Goal: Check status: Check status

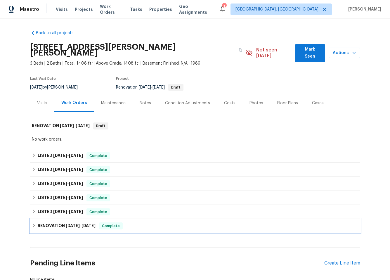
click at [144, 224] on div "RENOVATION 3/21/25 - 4/7/25 Complete" at bounding box center [195, 226] width 330 height 14
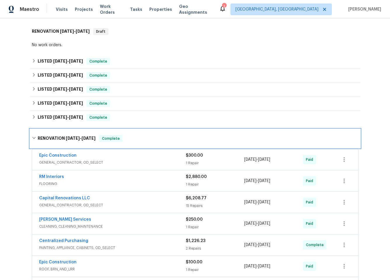
scroll to position [224, 0]
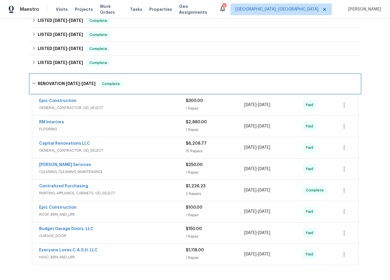
click at [151, 80] on div "RENOVATION 3/21/25 - 4/7/25 Complete" at bounding box center [195, 83] width 326 height 7
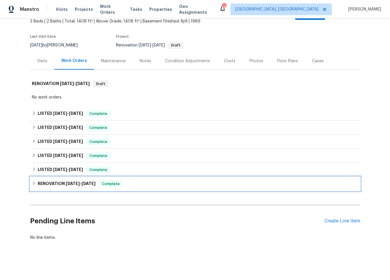
scroll to position [41, 0]
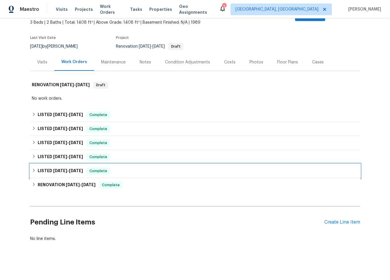
click at [149, 167] on div "LISTED 4/9/25 - 4/14/25 Complete" at bounding box center [195, 170] width 326 height 7
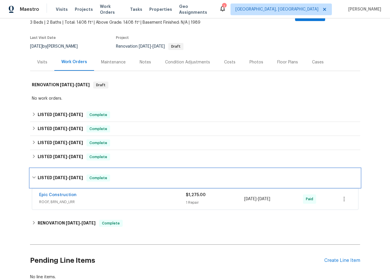
drag, startPoint x: 149, startPoint y: 165, endPoint x: 148, endPoint y: 158, distance: 6.2
click at [149, 168] on div "LISTED 4/9/25 - 4/14/25 Complete" at bounding box center [195, 177] width 330 height 19
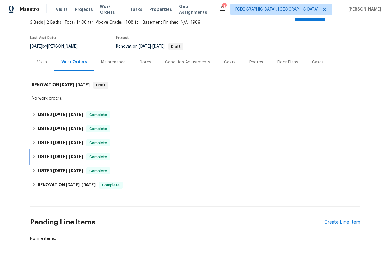
click at [148, 150] on div "LISTED 4/30/25 - 5/13/25 Complete" at bounding box center [195, 157] width 330 height 14
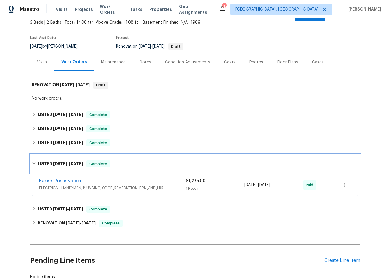
click at [151, 154] on div "LISTED 4/30/25 - 5/13/25 Complete" at bounding box center [195, 163] width 330 height 19
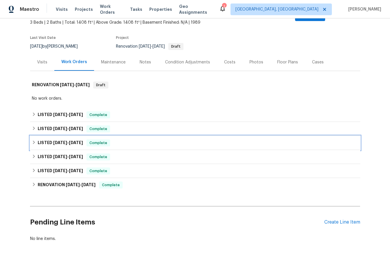
click at [153, 139] on div "LISTED 6/2/25 - 6/19/25 Complete" at bounding box center [195, 142] width 326 height 7
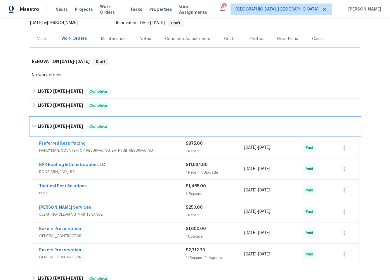
scroll to position [114, 0]
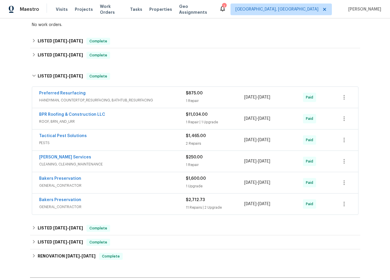
click at [140, 133] on div "Tactical Pest Solutions" at bounding box center [112, 136] width 147 height 7
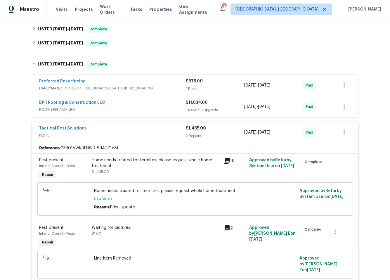
scroll to position [133, 0]
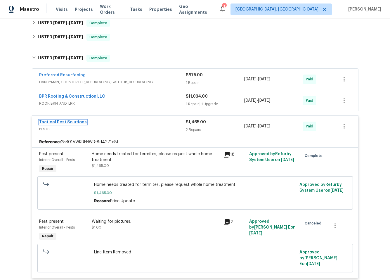
click at [54, 120] on link "Tactical Pest Solutions" at bounding box center [63, 122] width 48 height 4
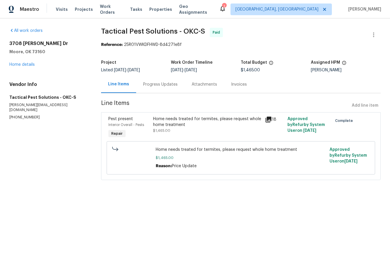
click at [180, 85] on div "Progress Updates" at bounding box center [160, 84] width 48 height 17
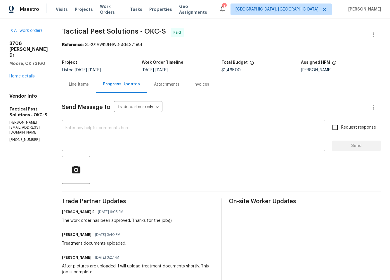
click at [179, 86] on div "Attachments" at bounding box center [166, 84] width 25 height 6
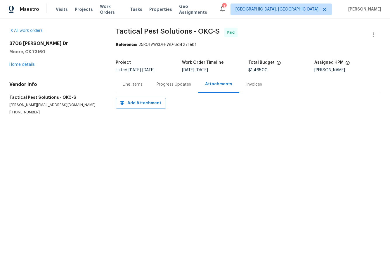
click at [249, 84] on div "Invoices" at bounding box center [254, 84] width 16 height 6
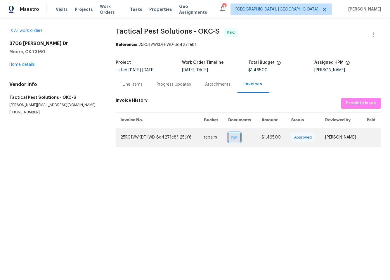
click at [231, 138] on span "PDF" at bounding box center [235, 137] width 8 height 6
